Goal: Task Accomplishment & Management: Use online tool/utility

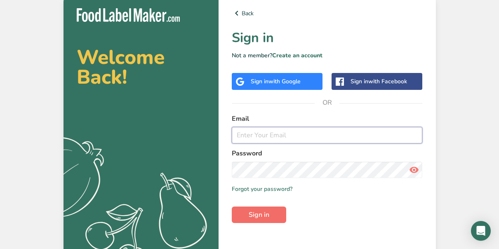
type input "[EMAIL_ADDRESS][DOMAIN_NAME]"
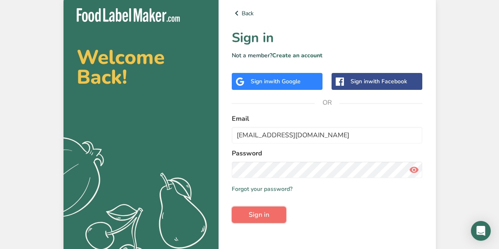
click at [265, 211] on span "Sign in" at bounding box center [258, 215] width 21 height 10
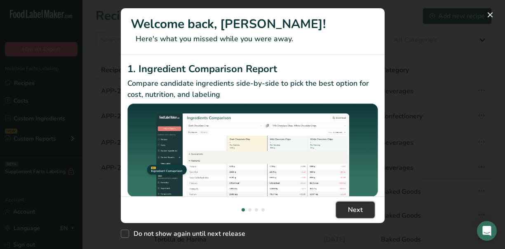
click at [363, 210] on button "Next" at bounding box center [355, 209] width 39 height 16
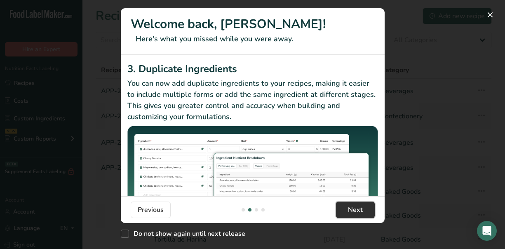
click at [355, 207] on span "Next" at bounding box center [355, 210] width 15 height 10
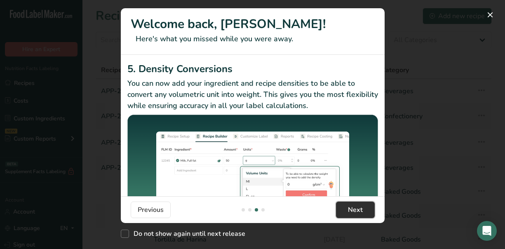
click at [355, 208] on span "Next" at bounding box center [355, 210] width 15 height 10
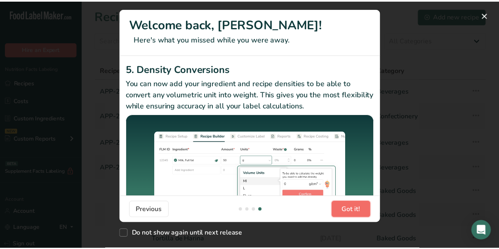
scroll to position [0, 791]
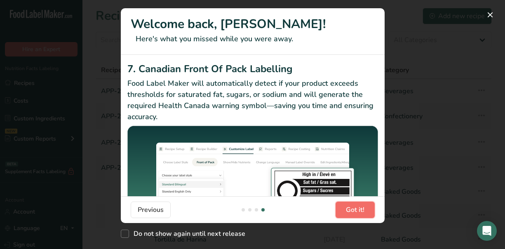
click at [351, 208] on span "Got it!" at bounding box center [355, 210] width 19 height 10
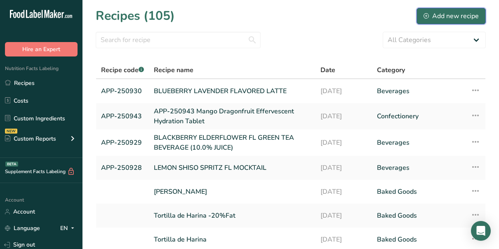
click at [438, 17] on div "Add new recipe" at bounding box center [450, 16] width 55 height 10
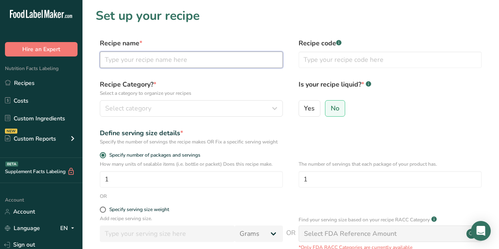
click at [128, 60] on input "text" at bounding box center [191, 60] width 183 height 16
paste input "APP-250971\001 : HERBAL COFFEE FL ENHANCED WATER- CARDAMOM ROSE FL"
type input "APP-250971\001 : HERBAL COFFEE FL ENHANCED WATER- CARDAMOM ROSE FL"
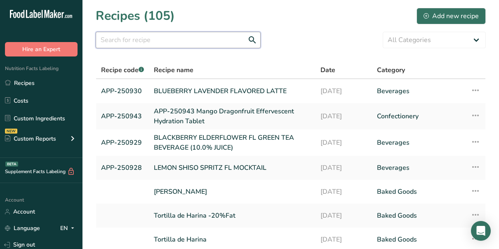
click at [106, 40] on input "text" at bounding box center [178, 40] width 165 height 16
paste input "APP-250971\001 : HERBAL COFFEE FL ENHANCED WATER- CARDAMOM ROSE FL"
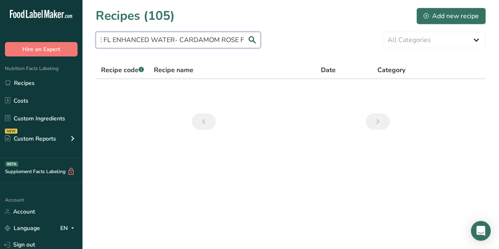
type input "APP-250971\001 : HERBAL COFFEE FL ENHANCED WATER- CARDAMOM ROSE FL"
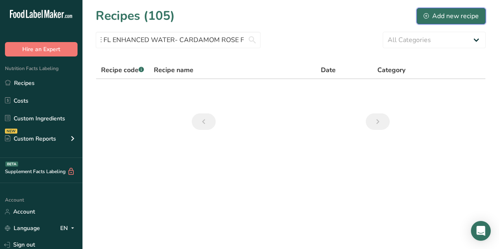
scroll to position [0, 0]
click at [439, 13] on div "Add new recipe" at bounding box center [450, 16] width 55 height 10
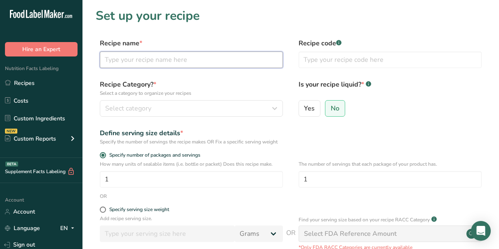
click at [122, 60] on input "text" at bounding box center [191, 60] width 183 height 16
paste input "APP-250971\001 : HERBAL COFFEE FL ENHANCED WATER- CARDAMOM ROSE FL"
type input "APP-250971\001 : HERBAL COFFEE FL ENHANCED WATER- CARDAMOM ROSE FL"
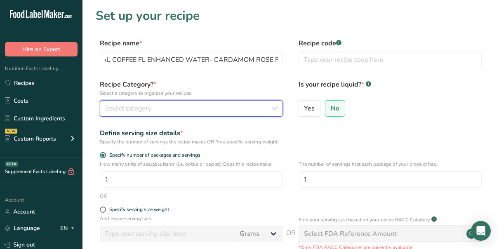
scroll to position [0, 0]
click at [237, 109] on div "Select category" at bounding box center [188, 108] width 167 height 10
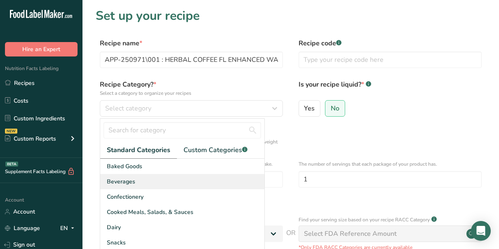
click at [129, 180] on span "Beverages" at bounding box center [121, 181] width 28 height 9
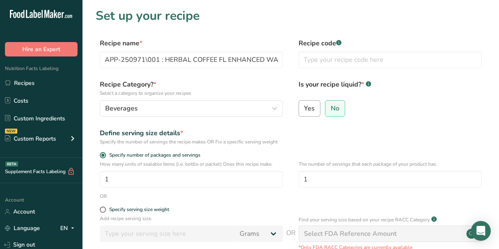
click at [313, 110] on span "Yes" at bounding box center [309, 108] width 11 height 8
click at [304, 110] on input "Yes" at bounding box center [301, 107] width 5 height 5
radio input "true"
radio input "false"
select select "22"
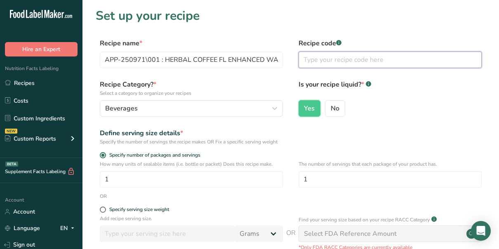
click at [322, 61] on input "text" at bounding box center [389, 60] width 183 height 16
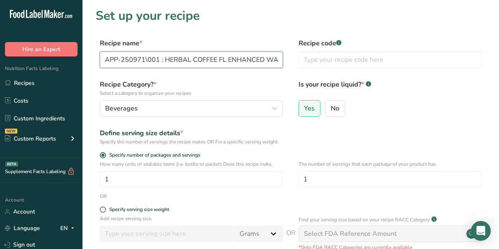
drag, startPoint x: 162, startPoint y: 60, endPoint x: 145, endPoint y: 59, distance: 17.3
click at [145, 59] on input "APP-250971\001 : HERBAL COFFEE FL ENHANCED WATER- CARDAMOM ROSE FL" at bounding box center [191, 60] width 183 height 16
type input "APP-250971 HERBAL COFFEE FL ENHANCED WATER- CARDAMOM ROSE FL"
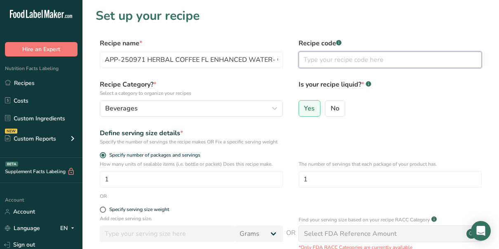
click at [312, 61] on input "text" at bounding box center [389, 60] width 183 height 16
type input "APP-250971"
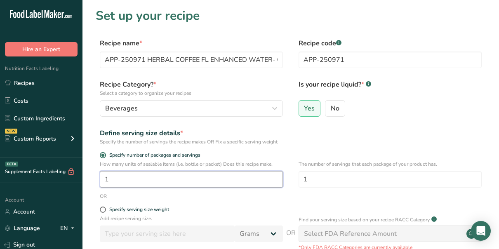
click at [129, 183] on input "1" at bounding box center [191, 179] width 183 height 16
type input "4"
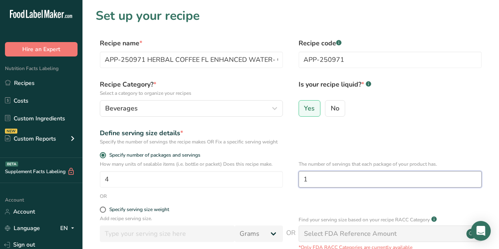
click at [316, 179] on input "1" at bounding box center [389, 179] width 183 height 16
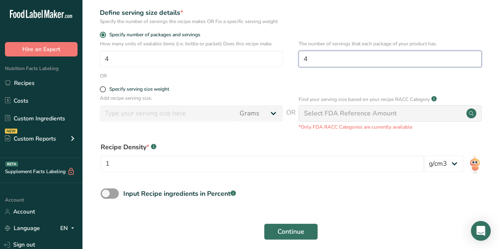
scroll to position [121, 0]
type input "4"
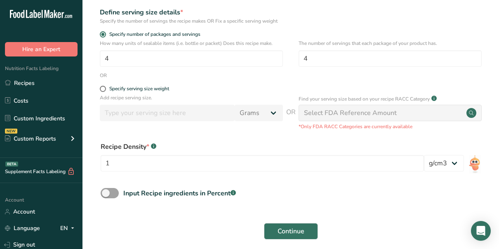
click at [438, 115] on div "Select FDA Reference Amount" at bounding box center [389, 113] width 183 height 16
click at [115, 162] on input "1" at bounding box center [262, 163] width 323 height 16
type input "1"
click at [286, 232] on span "Continue" at bounding box center [290, 231] width 27 height 10
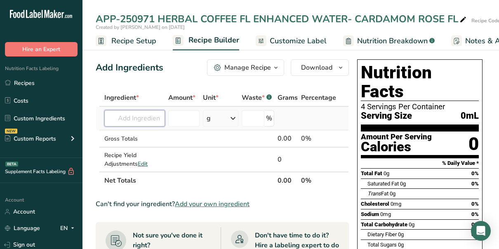
click at [154, 118] on input "text" at bounding box center [134, 118] width 61 height 16
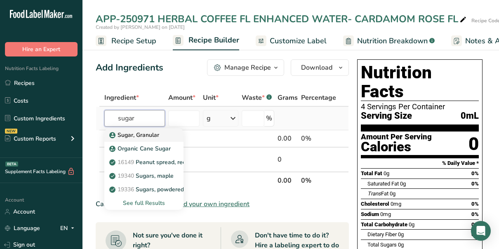
type input "sugar"
click at [148, 138] on p "Sugar, Granular" at bounding box center [135, 135] width 48 height 9
type input "Sugar, Granular"
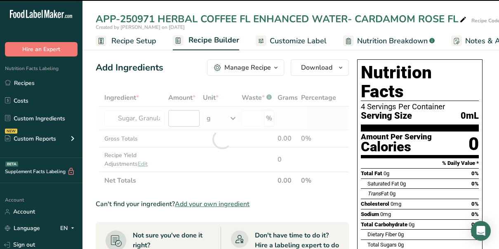
type input "0"
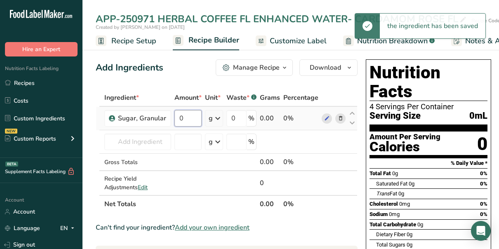
click at [190, 118] on input "0" at bounding box center [187, 118] width 27 height 16
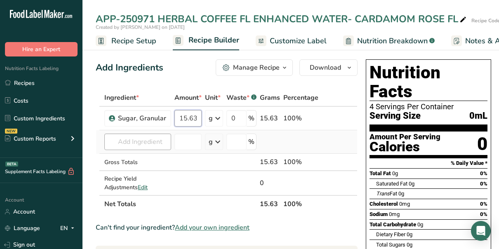
type input "15.63"
click at [153, 139] on div "Ingredient * Amount * Unit * Waste * .a-a{fill:#347362;}.b-a{fill:#fff;} Grams …" at bounding box center [227, 151] width 262 height 124
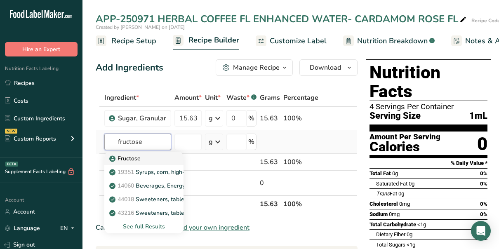
type input "fructose"
click at [132, 160] on p "Fructose" at bounding box center [126, 158] width 30 height 9
type input "Fructose"
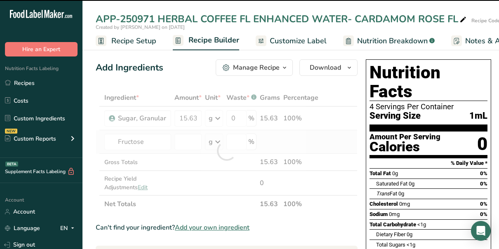
type input "0"
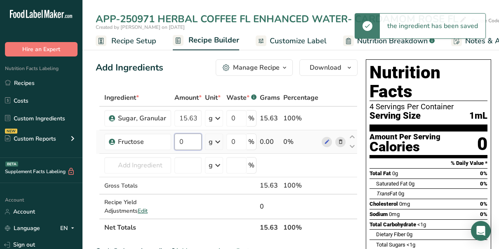
click at [192, 142] on input "0" at bounding box center [187, 142] width 27 height 16
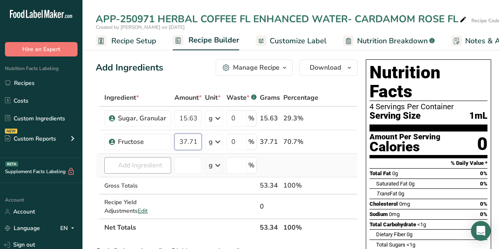
type input "37.71"
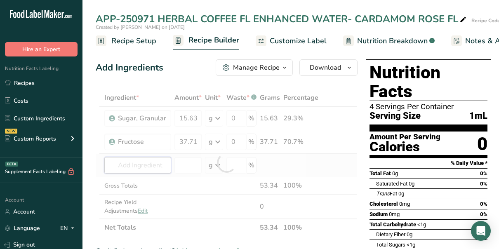
click at [146, 164] on div "Ingredient * Amount * Unit * Waste * .a-a{fill:#347362;}.b-a{fill:#fff;} Grams …" at bounding box center [227, 162] width 262 height 147
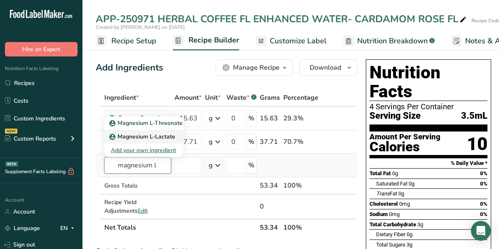
type input "magnesium l"
click at [143, 136] on p "Magnesium L-Lactate" at bounding box center [143, 136] width 64 height 9
type input "Magnesium L-Lactate"
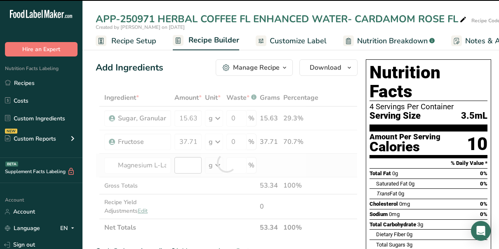
type input "0"
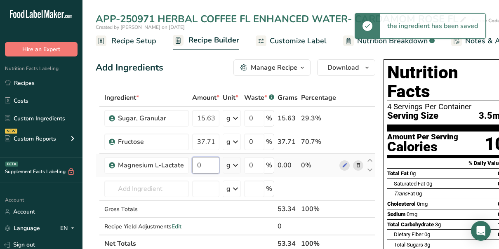
click at [192, 164] on input "0" at bounding box center [205, 165] width 27 height 16
click at [213, 164] on input "0" at bounding box center [205, 165] width 27 height 16
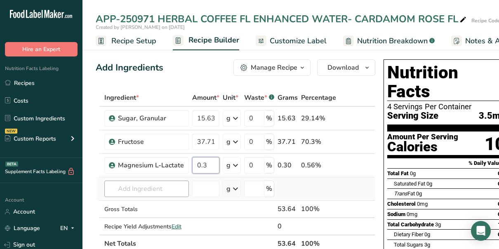
type input "0.3"
click at [150, 190] on div "Ingredient * Amount * Unit * Waste * .a-a{fill:#347362;}.b-a{fill:#fff;} Grams …" at bounding box center [235, 170] width 279 height 163
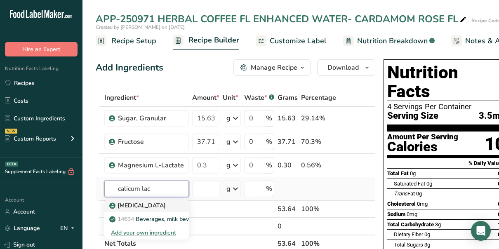
type input "calicum lac"
click at [154, 204] on p "Calcium Lactate" at bounding box center [138, 205] width 55 height 9
type input "Calcium Lactate"
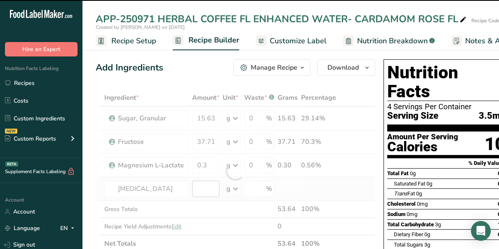
type input "0"
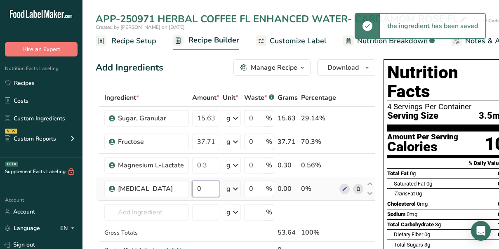
click at [203, 189] on input "0" at bounding box center [205, 188] width 27 height 16
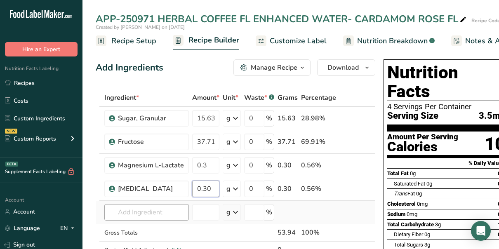
type input "0.30"
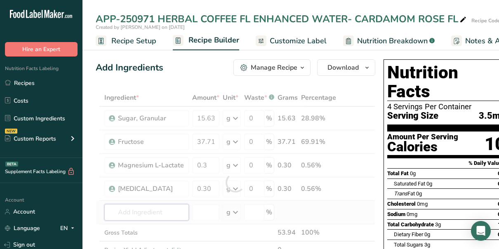
click at [138, 212] on div "Ingredient * Amount * Unit * Waste * .a-a{fill:#347362;}.b-a{fill:#fff;} Grams …" at bounding box center [235, 182] width 279 height 187
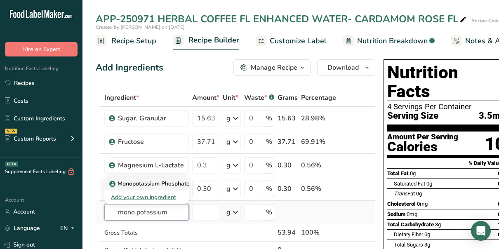
type input "mono potassium"
click at [145, 185] on p "Monopotassium Phosphate" at bounding box center [150, 183] width 79 height 9
type input "Monopotassium Phosphate"
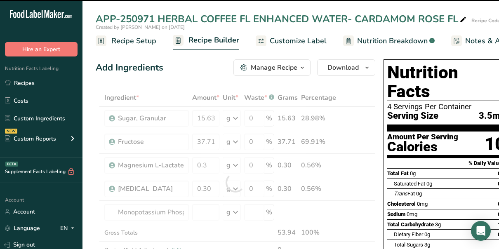
type input "0"
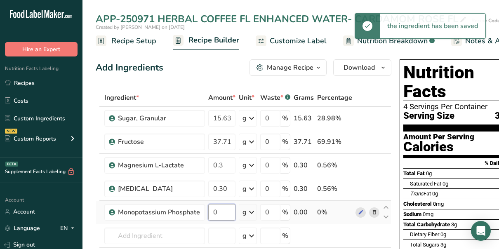
click at [220, 211] on input "0" at bounding box center [221, 212] width 27 height 16
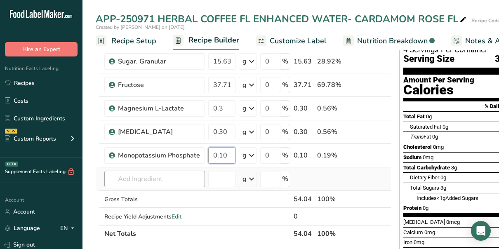
scroll to position [61, 0]
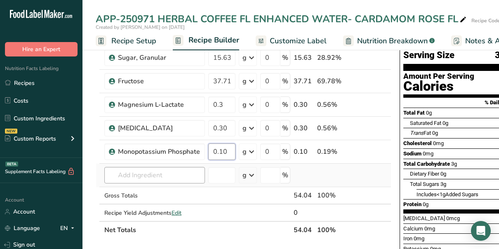
type input "0.10"
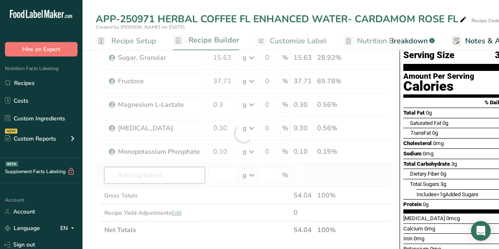
click at [129, 173] on div "Ingredient * Amount * Unit * Waste * .a-a{fill:#347362;}.b-a{fill:#fff;} Grams …" at bounding box center [243, 133] width 295 height 210
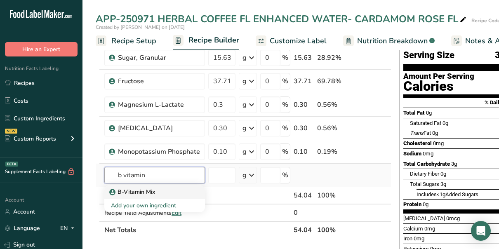
type input "b vitamin"
click at [145, 194] on p "B-Vitamin Mix" at bounding box center [133, 191] width 44 height 9
type input "B-Vitamin Mix"
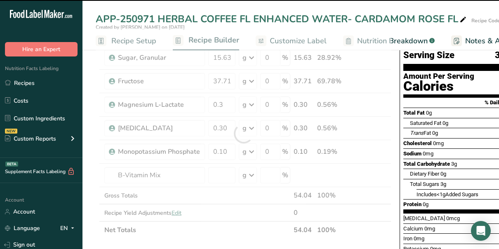
type input "0"
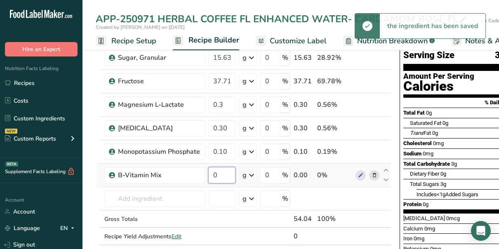
click at [221, 173] on input "0" at bounding box center [221, 175] width 27 height 16
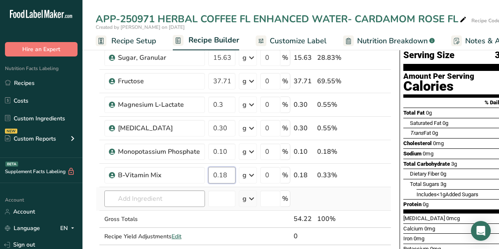
type input "0.18"
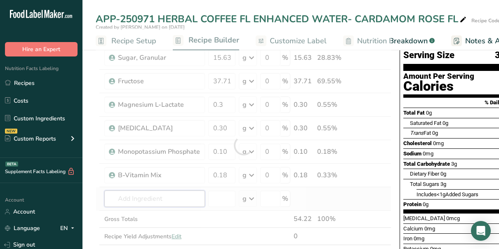
click at [147, 199] on div "Ingredient * Amount * Unit * Waste * .a-a{fill:#347362;}.b-a{fill:#fff;} Grams …" at bounding box center [243, 145] width 295 height 234
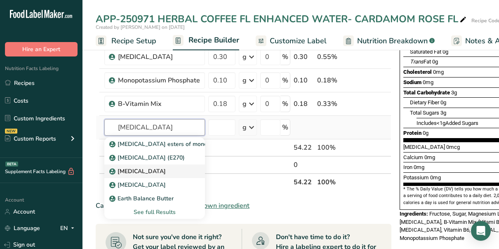
scroll to position [132, 0]
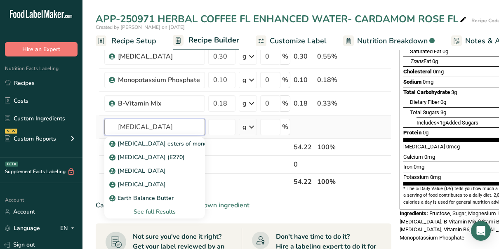
type input "lactic acid"
click at [168, 211] on div "See full Results" at bounding box center [154, 211] width 87 height 9
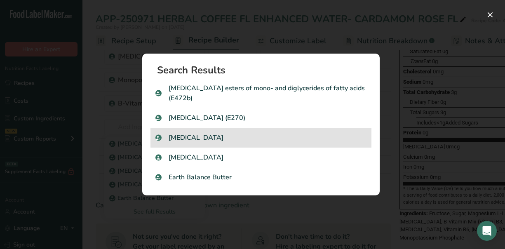
click at [195, 136] on p "Lactic Acid" at bounding box center [260, 138] width 211 height 10
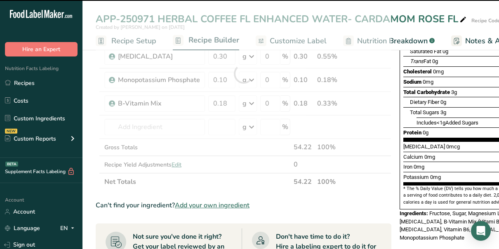
type input "0"
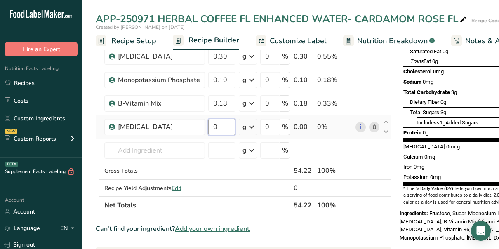
click at [219, 124] on input "0" at bounding box center [221, 127] width 27 height 16
type input "0.20"
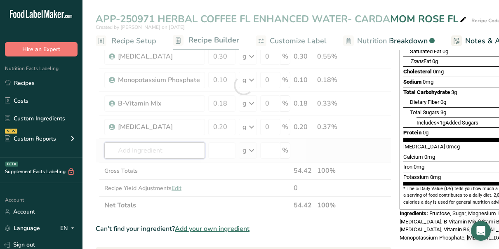
click at [131, 150] on div "Ingredient * Amount * Unit * Waste * .a-a{fill:#347362;}.b-a{fill:#fff;} Grams …" at bounding box center [243, 85] width 295 height 257
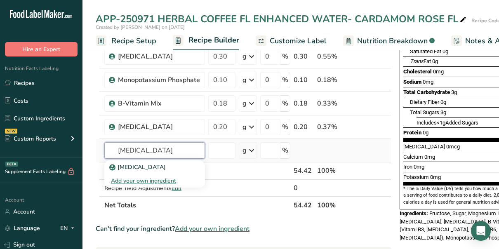
type input "phosphoric acid"
click at [161, 178] on div "Add your own ingredient" at bounding box center [154, 180] width 87 height 9
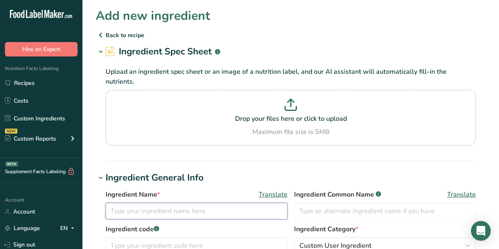
click at [182, 203] on input "text" at bounding box center [196, 211] width 182 height 16
type input "Phosphoric Acid, 75%"
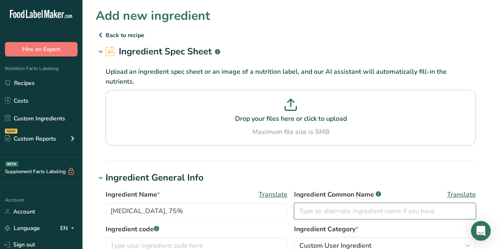
click at [325, 203] on input "text" at bounding box center [385, 211] width 182 height 16
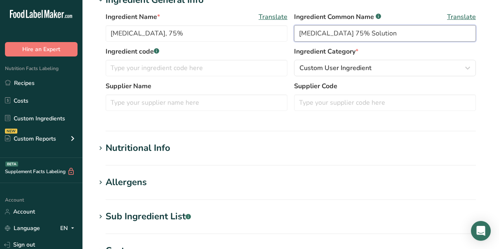
scroll to position [178, 0]
type input "Phosphoric Acid 75% Solution"
click at [184, 219] on section "Sub Ingredient List .a-a{fill:#347362;}.b-a{fill:#fff;} Translate" at bounding box center [291, 221] width 390 height 24
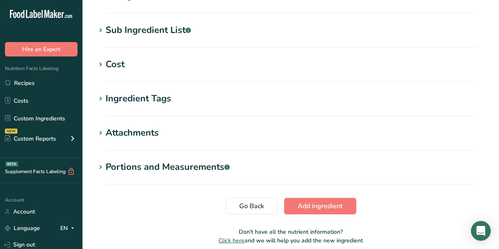
scroll to position [365, 0]
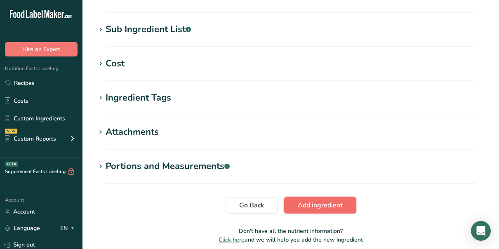
click at [301, 200] on span "Add ingredient" at bounding box center [319, 205] width 45 height 10
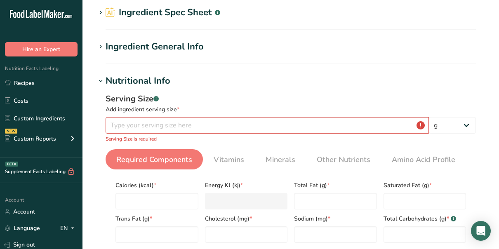
scroll to position [39, 0]
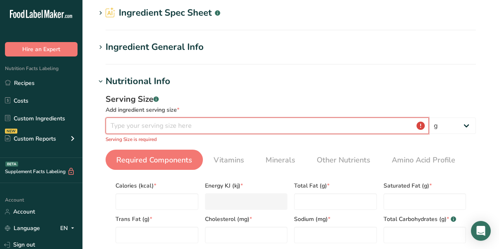
click at [194, 124] on input "number" at bounding box center [266, 125] width 323 height 16
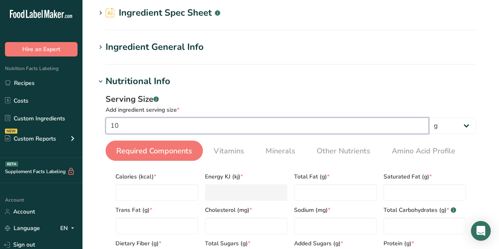
type input "100"
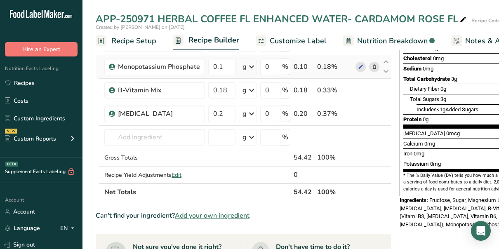
scroll to position [146, 0]
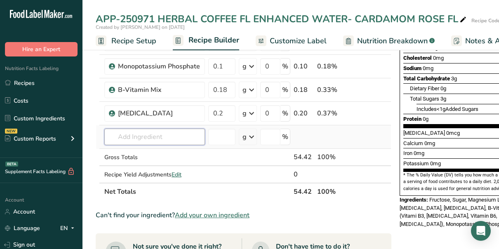
click at [132, 137] on input "text" at bounding box center [154, 137] width 101 height 16
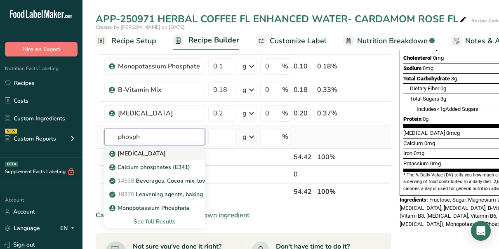
type input "phosph"
click at [155, 156] on p "Phosphoric Acid" at bounding box center [138, 153] width 55 height 9
type input "Phosphoric Acid"
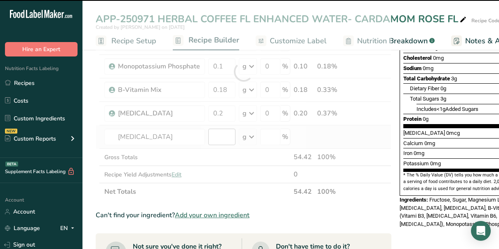
type input "0"
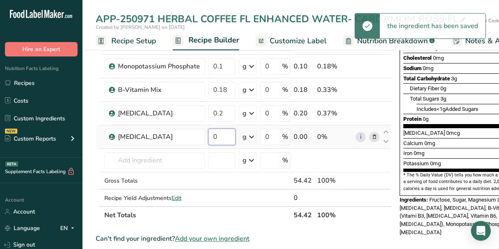
click at [224, 136] on input "0" at bounding box center [221, 137] width 27 height 16
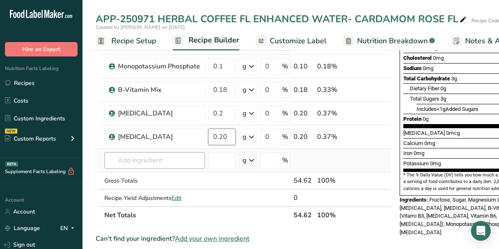
type input "0.20"
click at [145, 163] on div "Ingredient * Amount * Unit * Waste * .a-a{fill:#347362;}.b-a{fill:#fff;} Grams …" at bounding box center [243, 83] width 295 height 281
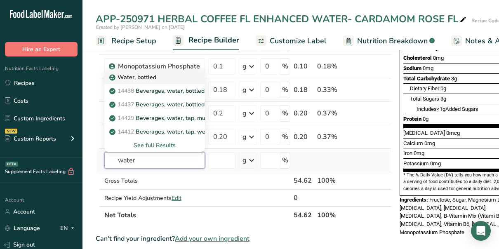
type input "water"
click at [149, 78] on p "Water, bottled" at bounding box center [133, 77] width 45 height 9
type input "Water, bottled"
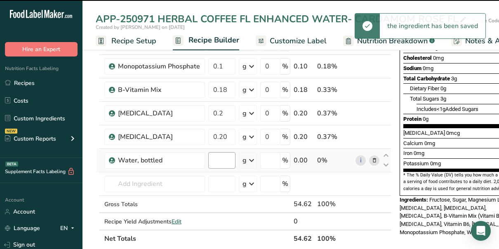
type input "0"
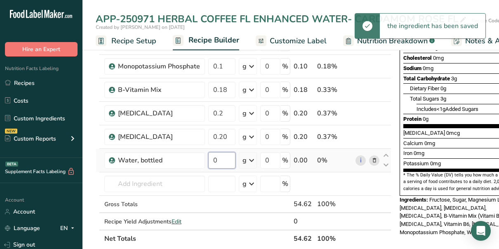
click at [225, 162] on input "0" at bounding box center [221, 160] width 27 height 16
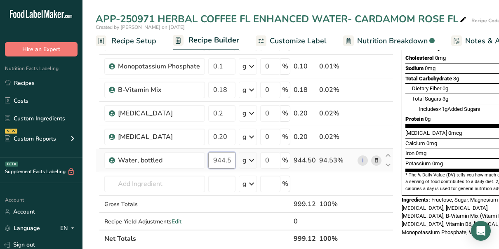
scroll to position [0, 3]
type input "944.58"
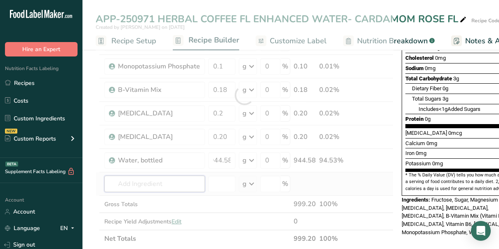
click at [174, 186] on div "Ingredient * Amount * Unit * Waste * .a-a{fill:#347362;}.b-a{fill:#fff;} Grams …" at bounding box center [244, 95] width 297 height 304
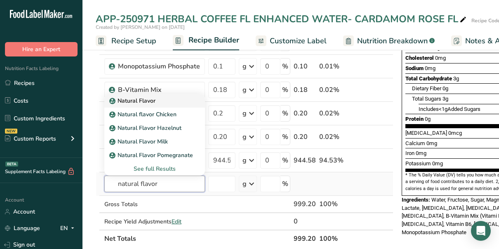
type input "natural flavor"
click at [147, 101] on p "Natural Flavor" at bounding box center [133, 100] width 45 height 9
type input "Natural Flavor"
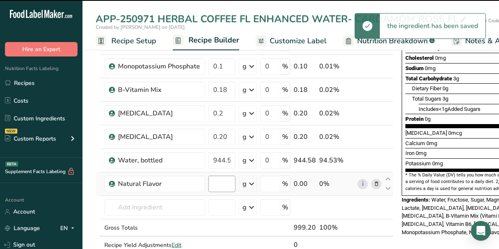
type input "0"
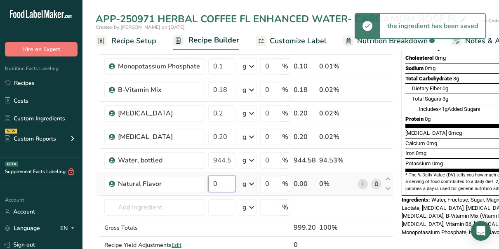
click at [225, 183] on input "0" at bounding box center [221, 184] width 27 height 16
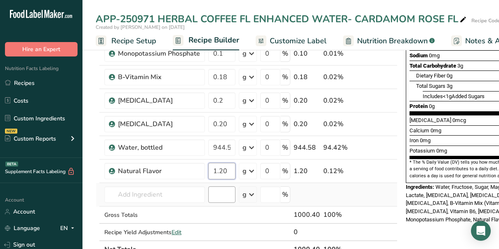
scroll to position [158, 0]
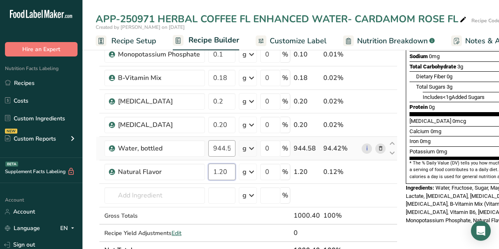
type input "1.20"
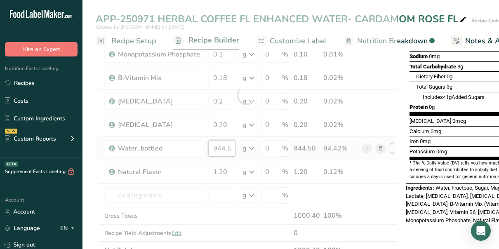
click at [229, 146] on div "Ingredient * Amount * Unit * Waste * .a-a{fill:#347362;}.b-a{fill:#fff;} Grams …" at bounding box center [247, 95] width 302 height 328
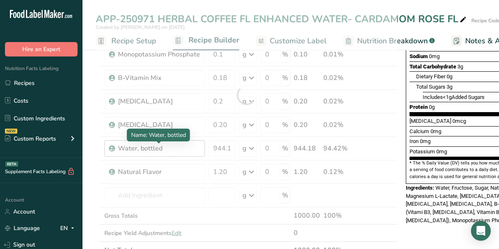
click at [164, 148] on div "Ingredient * Amount * Unit * Waste * .a-a{fill:#347362;}.b-a{fill:#fff;} Grams …" at bounding box center [247, 95] width 302 height 328
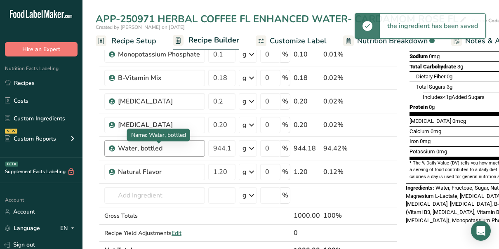
click at [164, 145] on div "Water, bottled" at bounding box center [159, 148] width 82 height 10
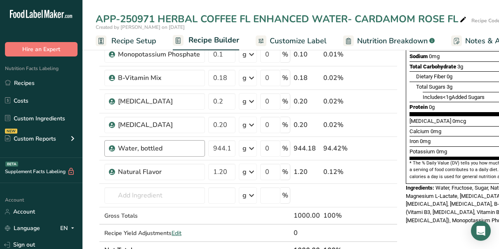
click at [169, 148] on div "Water, bottled" at bounding box center [159, 148] width 82 height 10
click at [201, 148] on div "Water, bottled" at bounding box center [154, 148] width 101 height 16
click at [365, 147] on link "i" at bounding box center [366, 148] width 10 height 10
click at [378, 149] on icon at bounding box center [380, 148] width 6 height 9
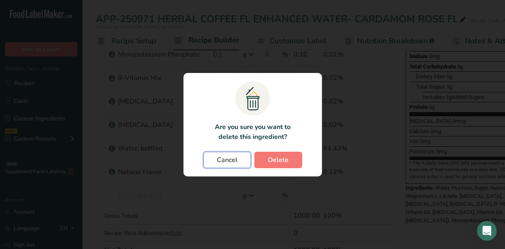
click at [229, 163] on span "Cancel" at bounding box center [227, 160] width 21 height 10
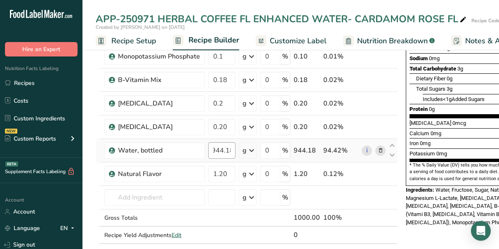
scroll to position [0, 3]
click at [392, 152] on icon at bounding box center [392, 155] width 10 height 6
type input "1.2"
type input "944.18"
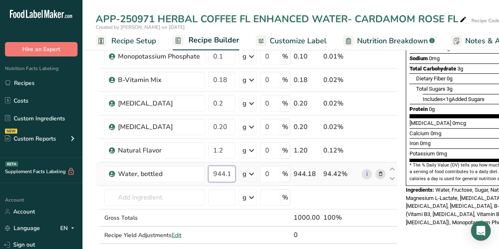
click at [231, 172] on input "944.18" at bounding box center [221, 174] width 27 height 16
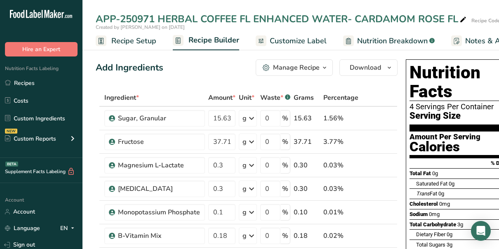
click at [151, 47] on span "Recipe Setup" at bounding box center [133, 40] width 45 height 11
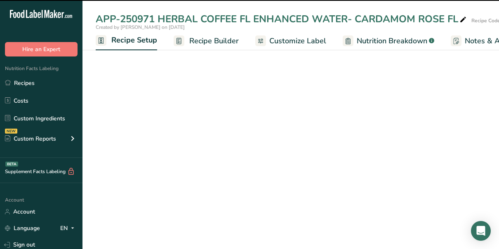
scroll to position [0, 3]
select select "22"
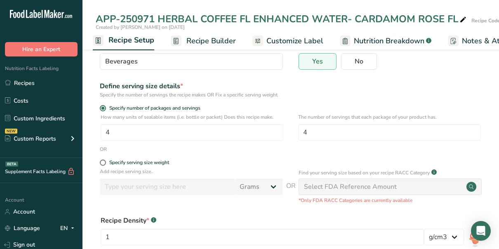
scroll to position [67, 0]
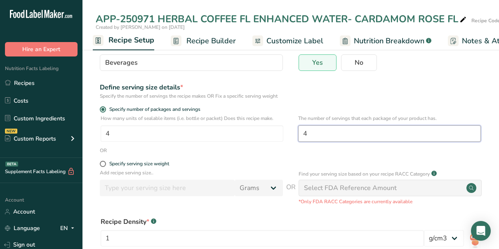
drag, startPoint x: 311, startPoint y: 133, endPoint x: 300, endPoint y: 132, distance: 11.2
click at [300, 132] on input "4" at bounding box center [389, 133] width 183 height 16
type input "1"
click at [214, 47] on span "Recipe Builder" at bounding box center [210, 40] width 49 height 11
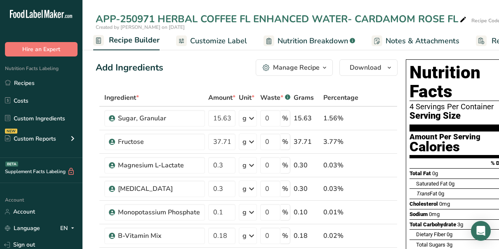
click at [136, 46] on span "Recipe Builder" at bounding box center [134, 40] width 51 height 11
click at [150, 45] on span "Recipe Builder" at bounding box center [134, 40] width 51 height 11
click at [123, 43] on span "Recipe Builder" at bounding box center [134, 40] width 51 height 11
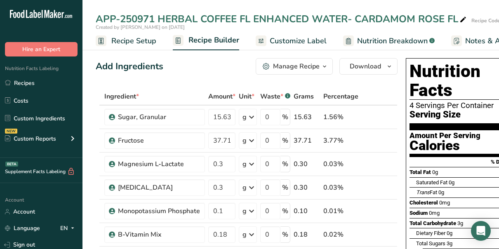
click at [138, 47] on span "Recipe Setup" at bounding box center [133, 40] width 45 height 11
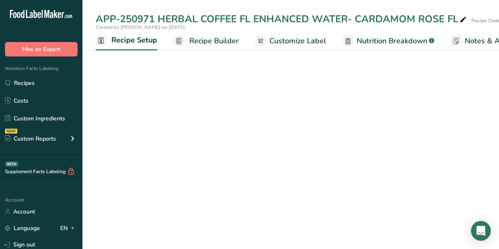
scroll to position [0, 3]
select select "22"
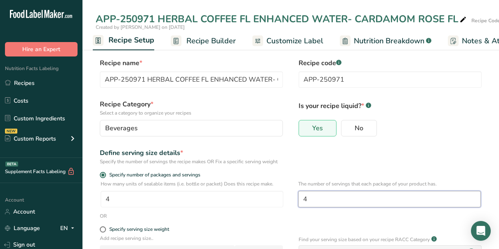
drag, startPoint x: 312, startPoint y: 201, endPoint x: 299, endPoint y: 200, distance: 12.8
click at [299, 200] on input "4" at bounding box center [389, 199] width 183 height 16
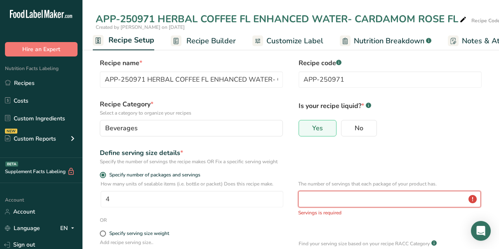
type input "4"
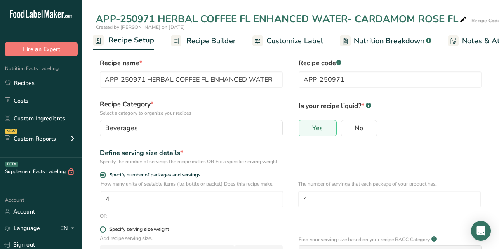
click at [103, 230] on span at bounding box center [103, 229] width 6 height 6
click at [103, 230] on input "Specify serving size weight" at bounding box center [102, 229] width 5 height 5
radio input "true"
radio input "false"
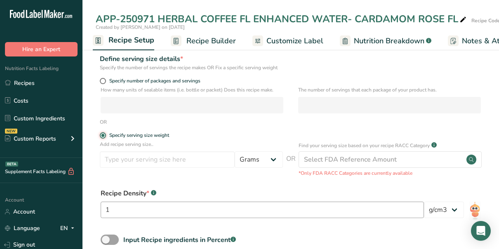
scroll to position [95, 0]
click at [142, 162] on input "number" at bounding box center [167, 160] width 135 height 16
type input "240"
click at [275, 158] on select "Grams kg mg mcg lb oz l mL fl oz tbsp tsp cup qt gallon" at bounding box center [258, 160] width 48 height 16
click at [123, 160] on input "240" at bounding box center [167, 160] width 135 height 16
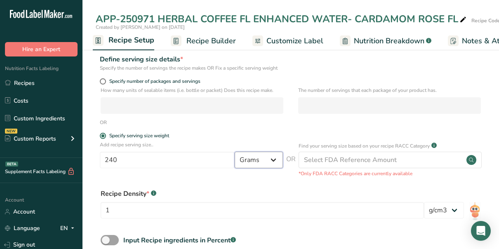
click at [272, 158] on select "Grams kg mg mcg lb oz l mL fl oz tbsp tsp cup qt gallon" at bounding box center [258, 160] width 48 height 16
select select "17"
click at [234, 152] on select "Grams kg mg mcg lb oz l mL fl oz tbsp tsp cup qt gallon" at bounding box center [258, 160] width 48 height 16
click at [210, 47] on span "Recipe Builder" at bounding box center [210, 40] width 49 height 11
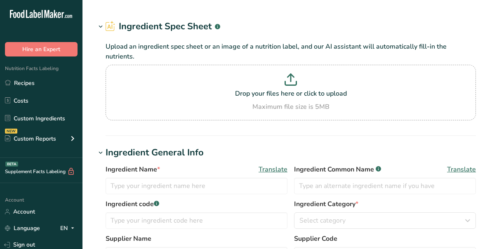
type input "Water, bottled"
type input "Water"
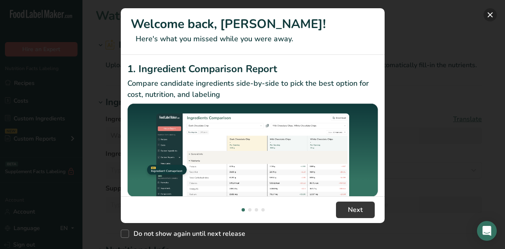
click at [490, 13] on button "New Features" at bounding box center [489, 14] width 13 height 13
